Goal: Check status

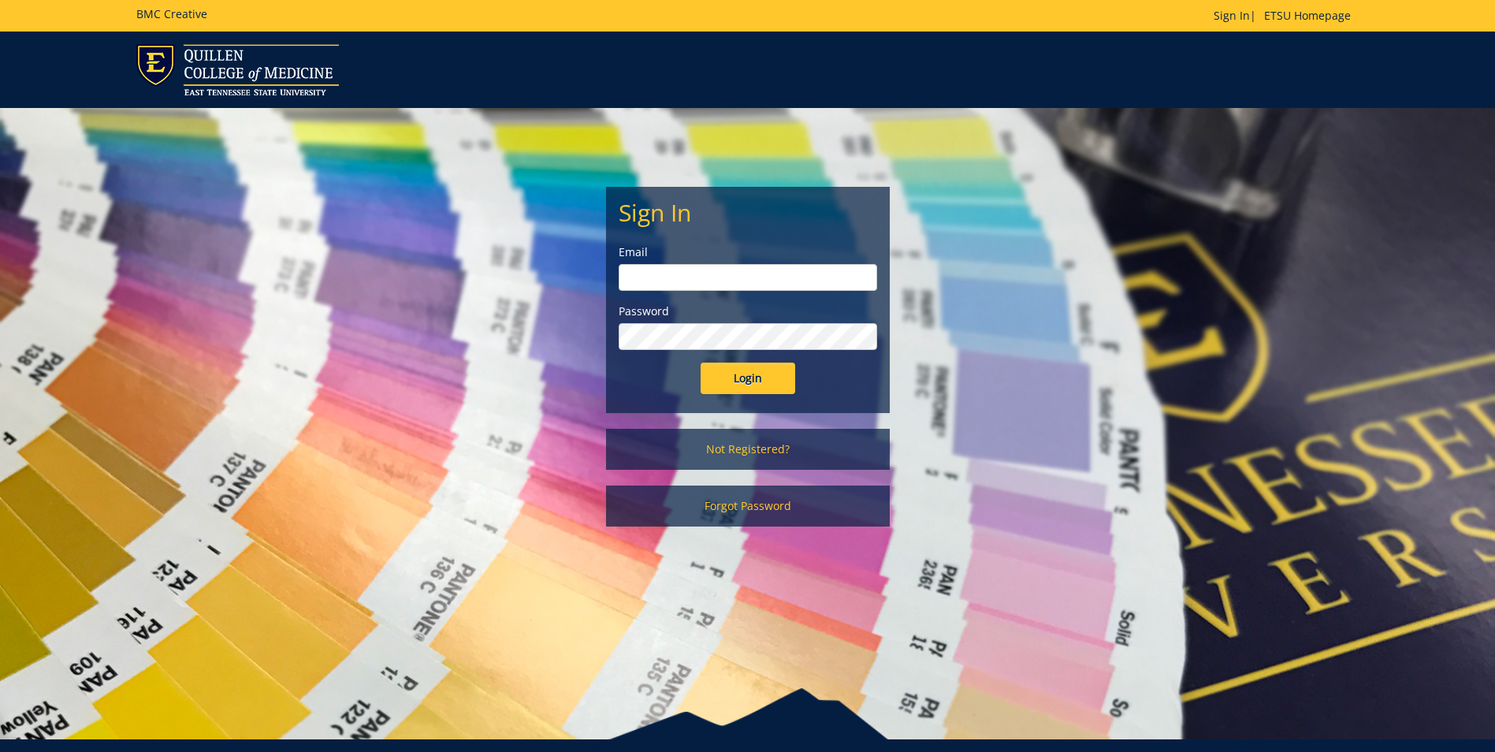
type input "webbrl2@etsu.edu"
click at [738, 373] on input "Login" at bounding box center [748, 379] width 95 height 32
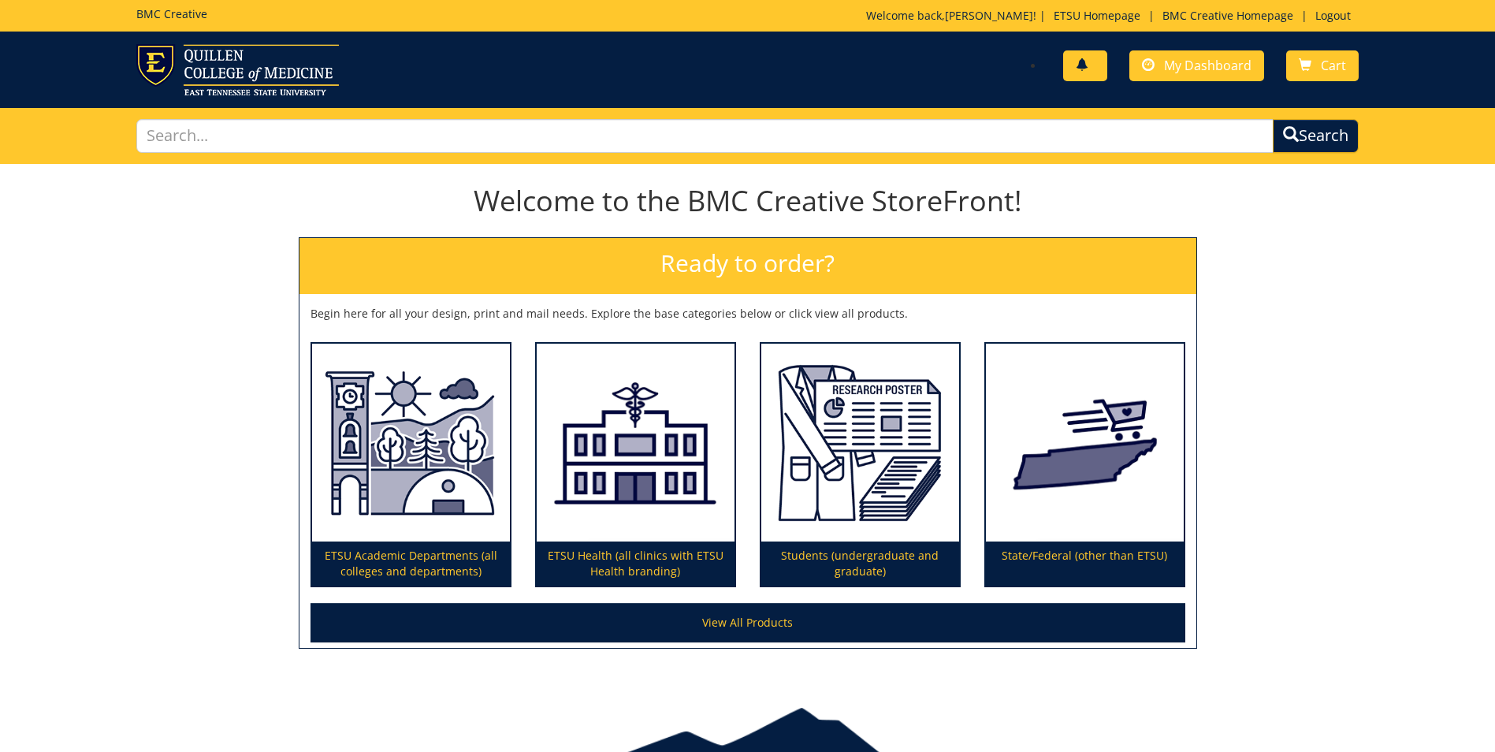
click at [1088, 65] on span at bounding box center [1082, 65] width 13 height 13
click at [1088, 64] on span at bounding box center [1082, 65] width 13 height 13
click at [1218, 69] on span "My Dashboard" at bounding box center [1207, 65] width 87 height 17
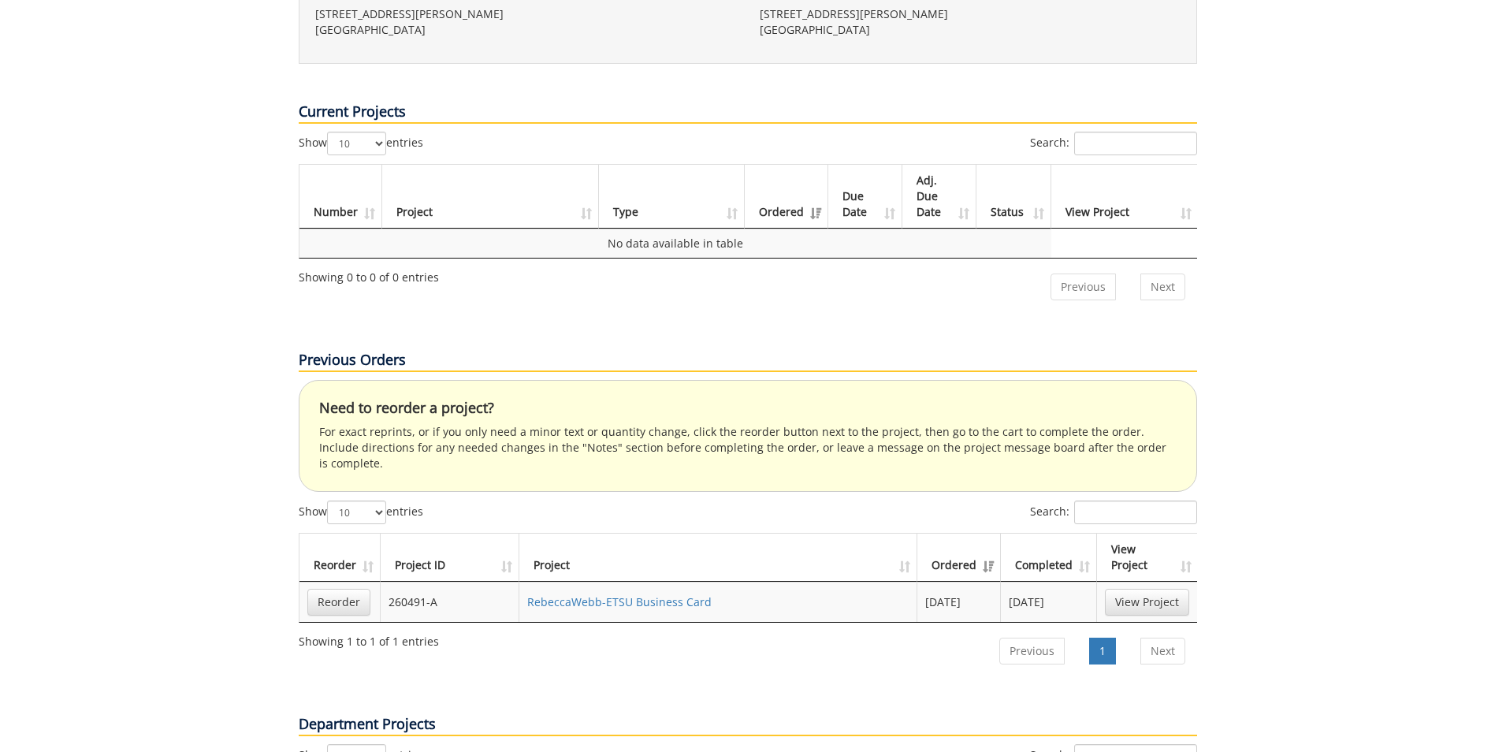
scroll to position [631, 0]
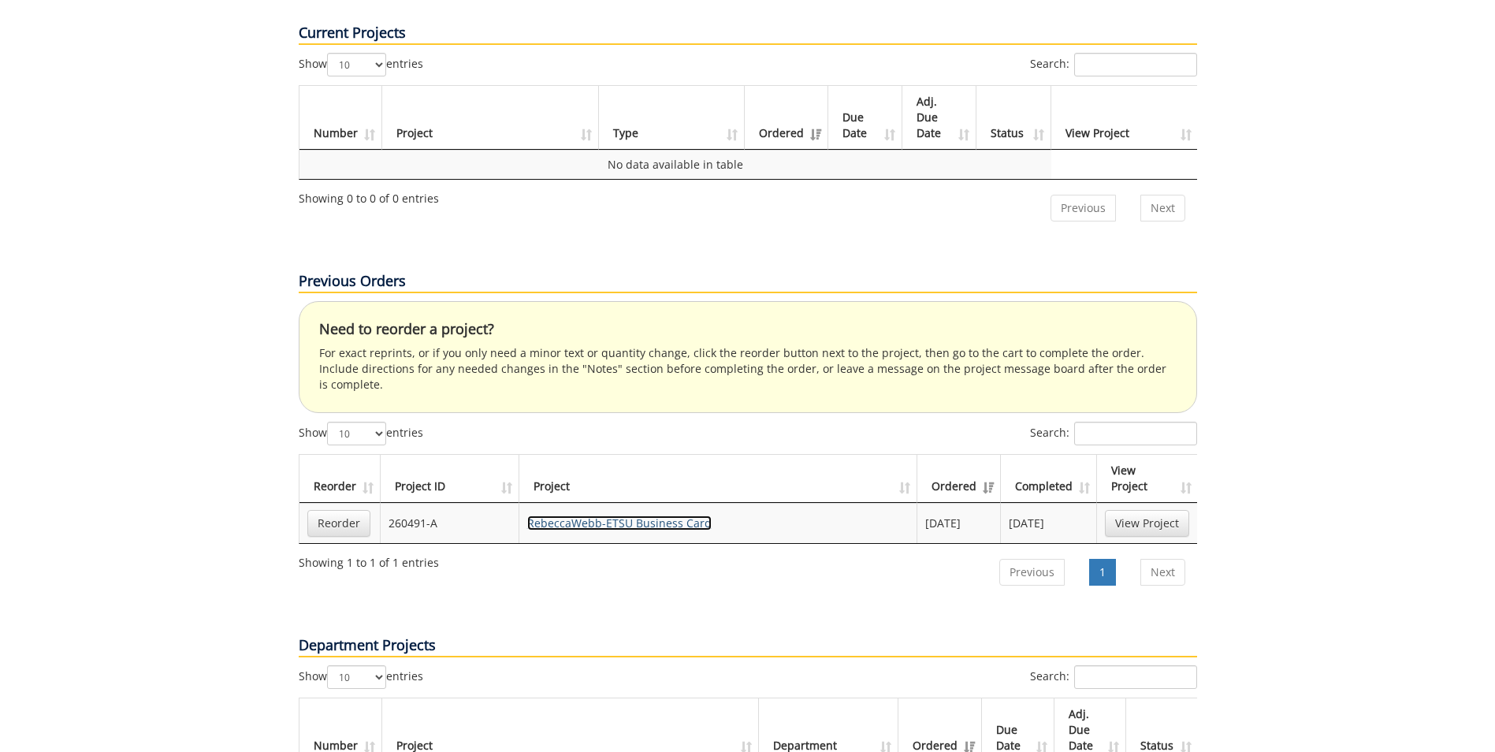
click at [626, 515] on link "RebeccaWebb-ETSU Business Card" at bounding box center [619, 522] width 184 height 15
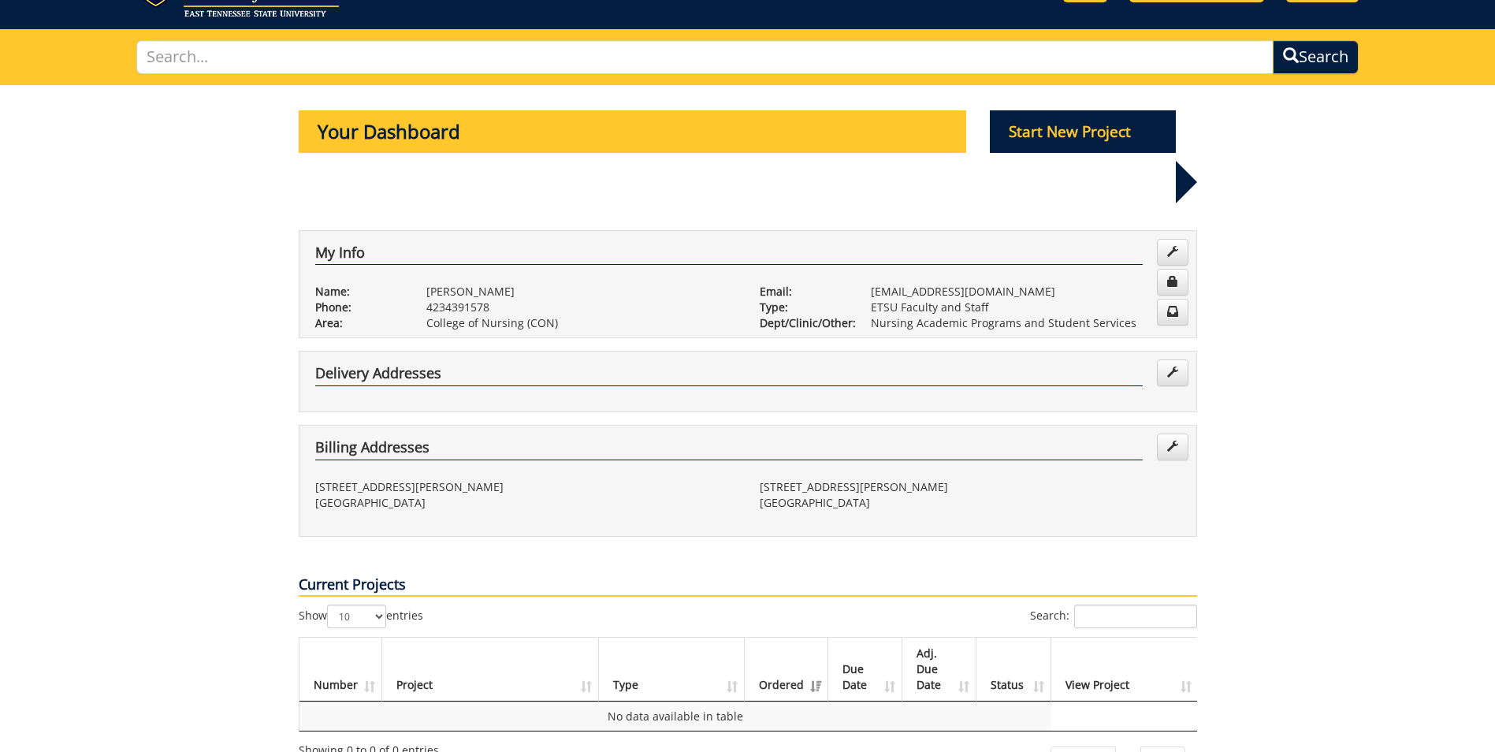
scroll to position [0, 0]
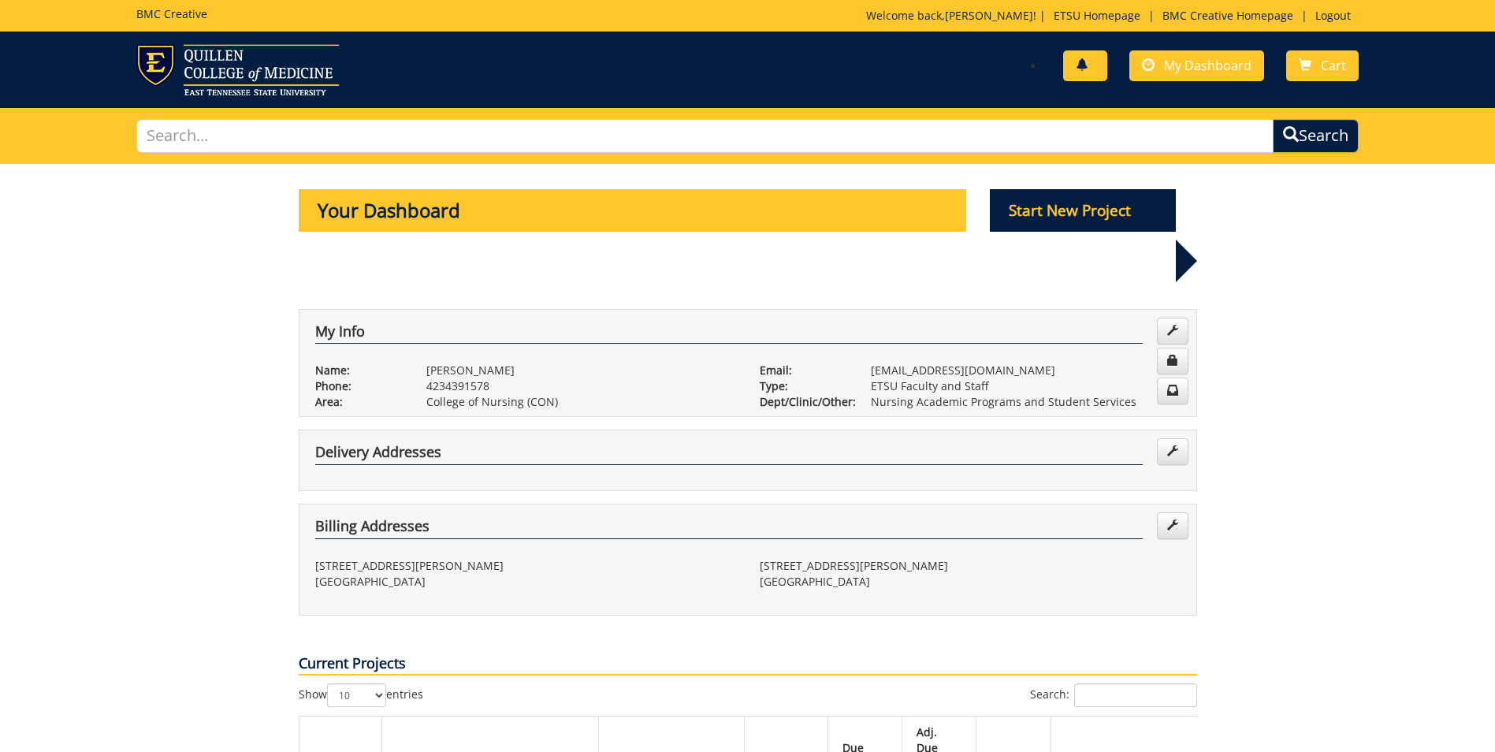
click at [1102, 69] on link at bounding box center [1085, 65] width 44 height 31
click at [1342, 58] on span "Cart" at bounding box center [1333, 65] width 25 height 17
